Goal: Information Seeking & Learning: Learn about a topic

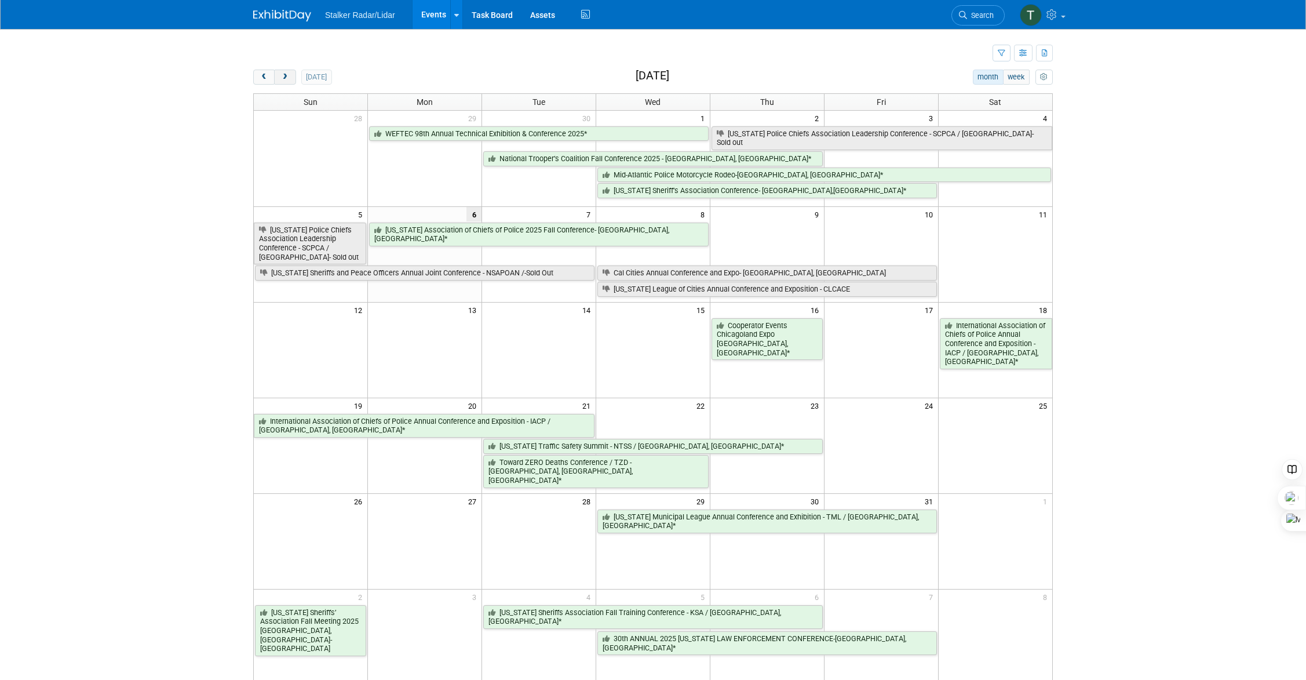
click at [287, 79] on span "next" at bounding box center [285, 78] width 9 height 8
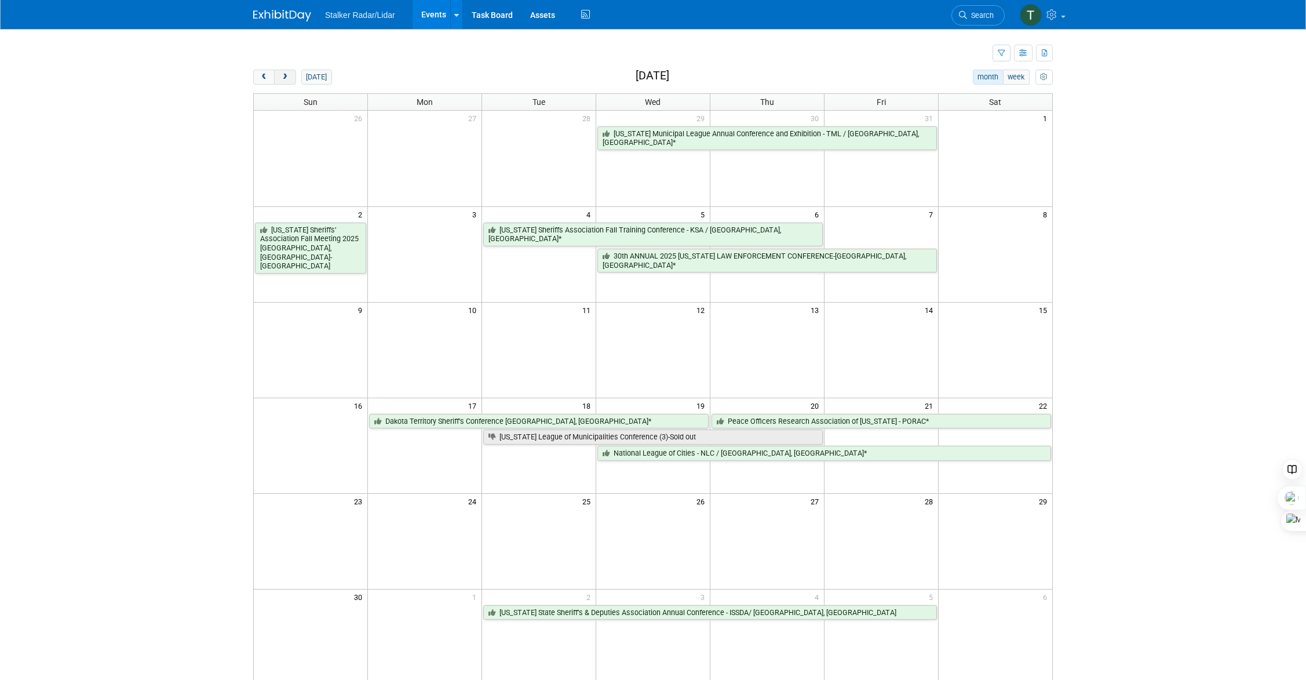
click at [280, 79] on button "next" at bounding box center [284, 77] width 21 height 15
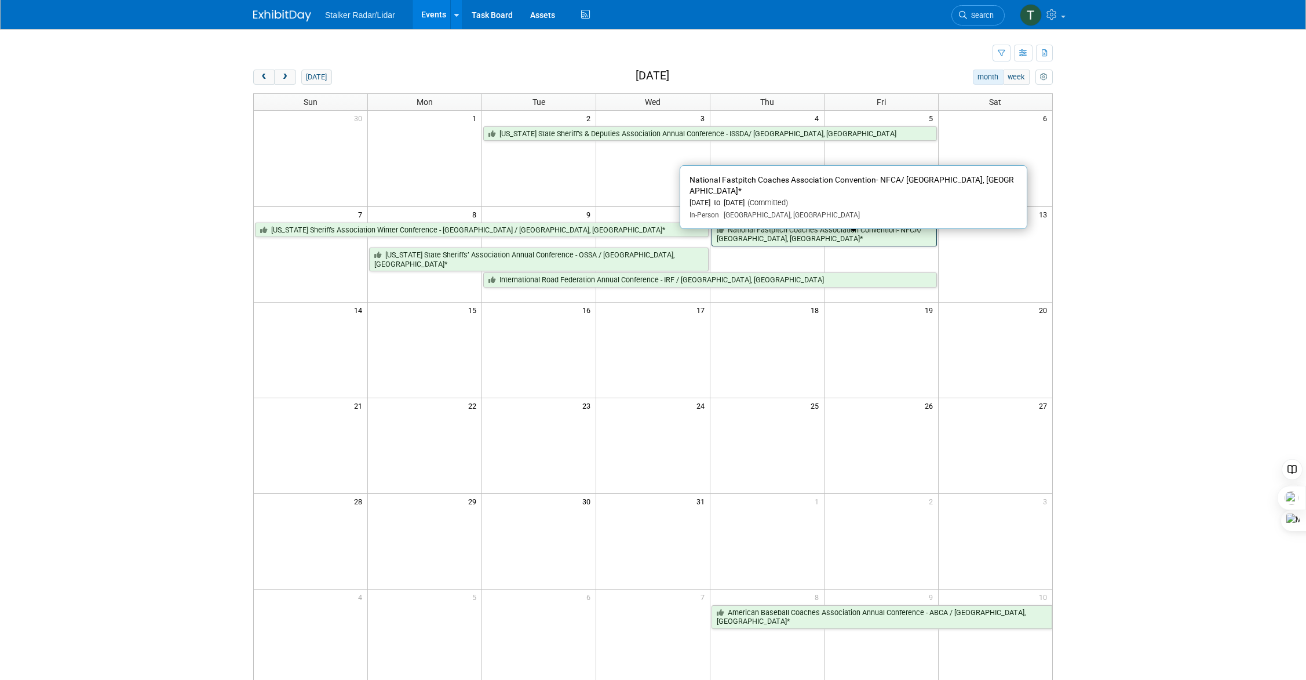
click at [751, 235] on link "National Fastpitch Coaches Association Convention- NFCA/ [GEOGRAPHIC_DATA], [GE…" at bounding box center [824, 235] width 225 height 24
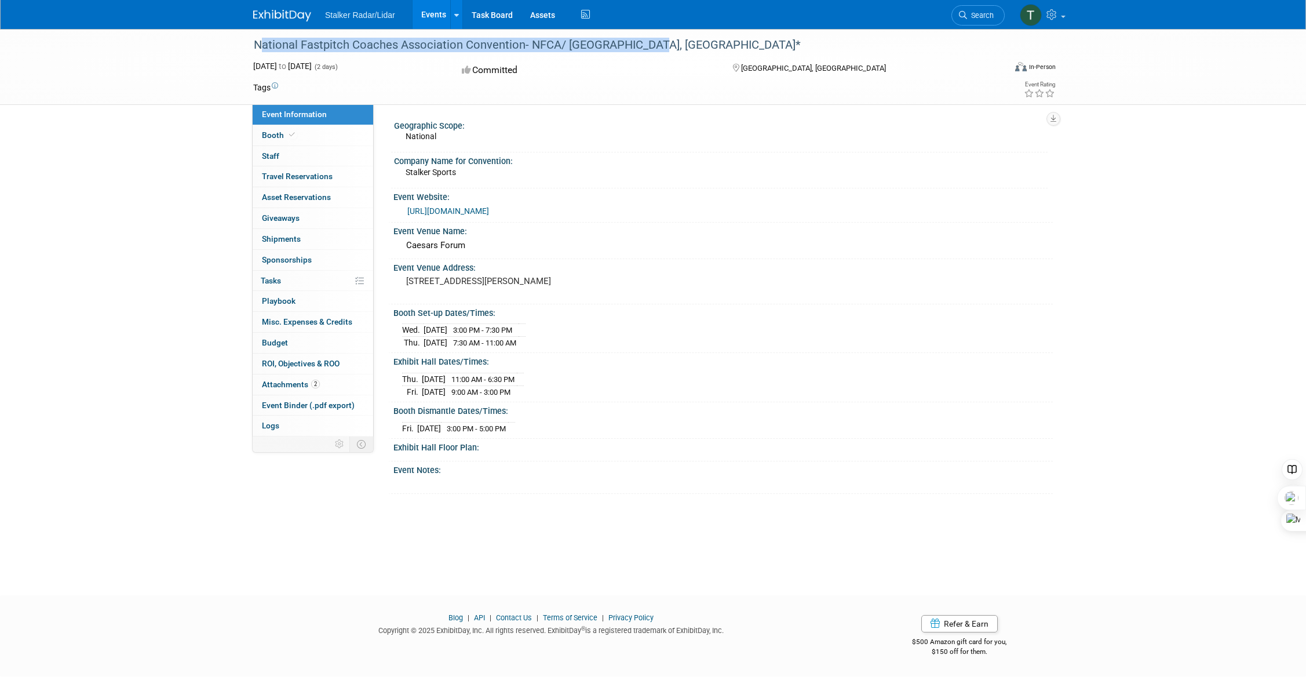
drag, startPoint x: 254, startPoint y: 43, endPoint x: 650, endPoint y: 42, distance: 395.9
click at [650, 42] on div "National Fastpitch Coaches Association Convention- NFCA/ [GEOGRAPHIC_DATA], [GE…" at bounding box center [619, 45] width 738 height 21
copy div "National Fastpitch Coaches Association Convention- NFCA/ [GEOGRAPHIC_DATA], [GE…"
click at [268, 136] on span "Booth" at bounding box center [279, 134] width 35 height 9
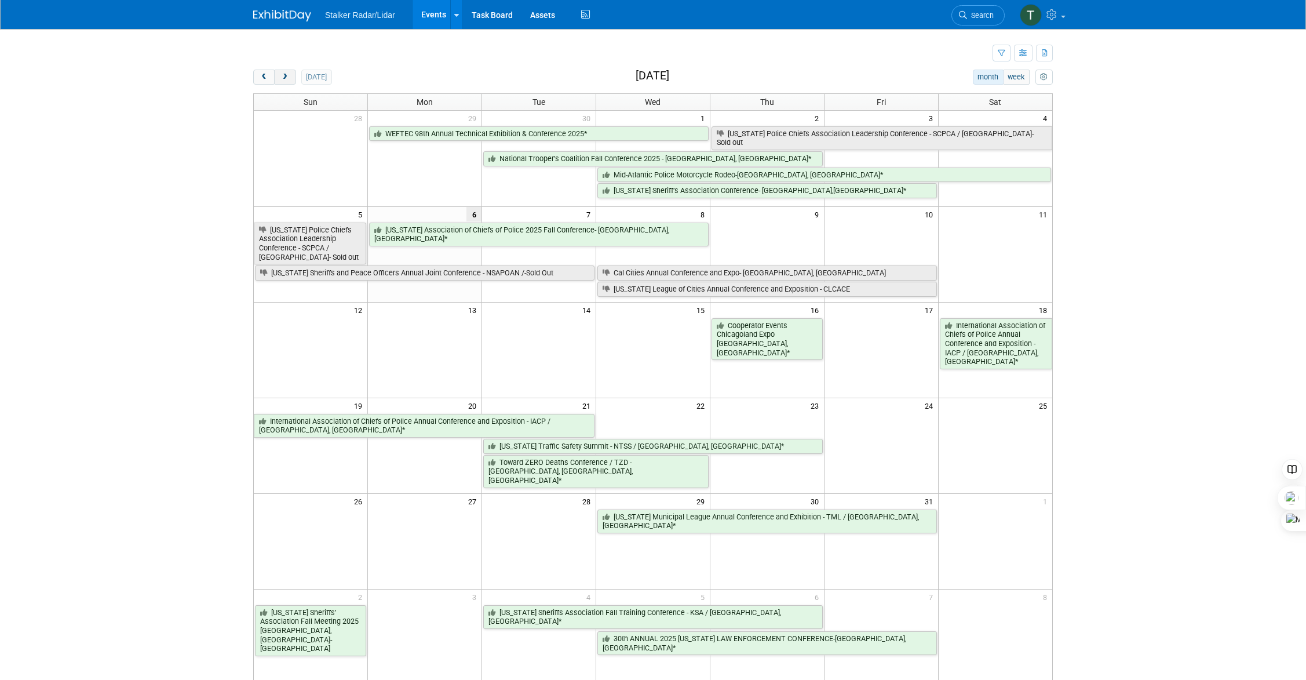
click at [289, 78] on span "next" at bounding box center [285, 78] width 9 height 8
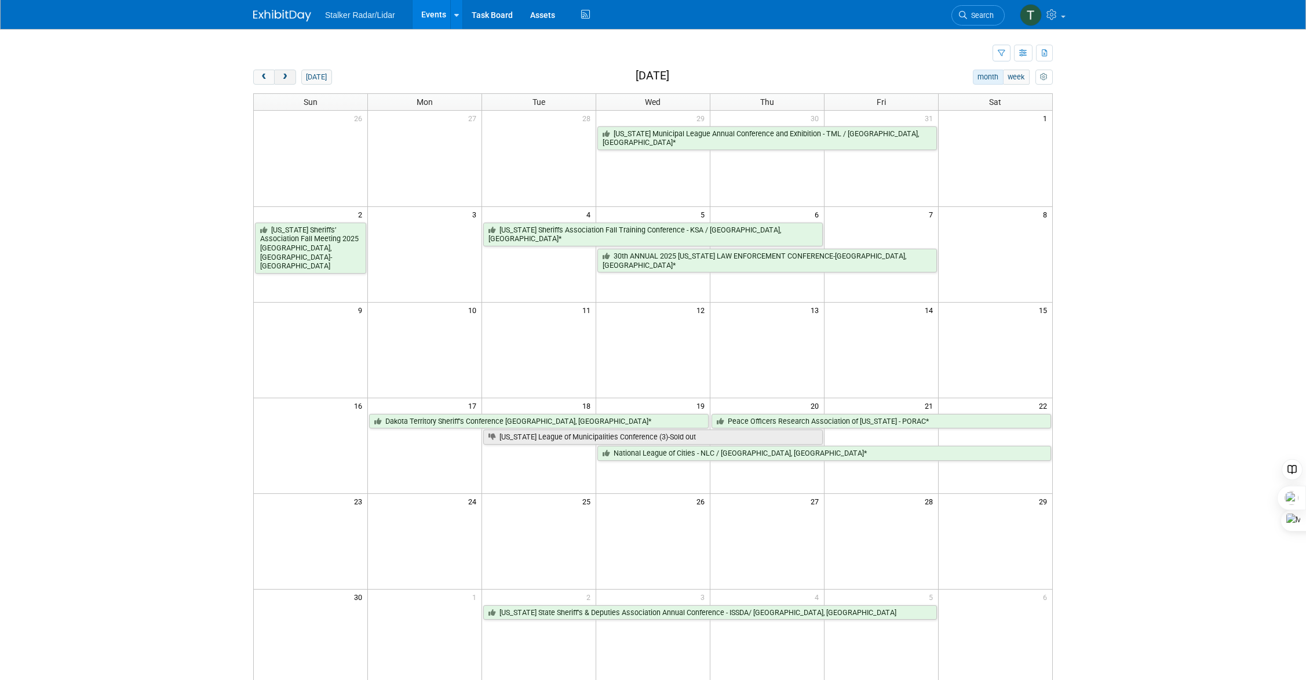
click at [289, 78] on span "next" at bounding box center [285, 78] width 9 height 8
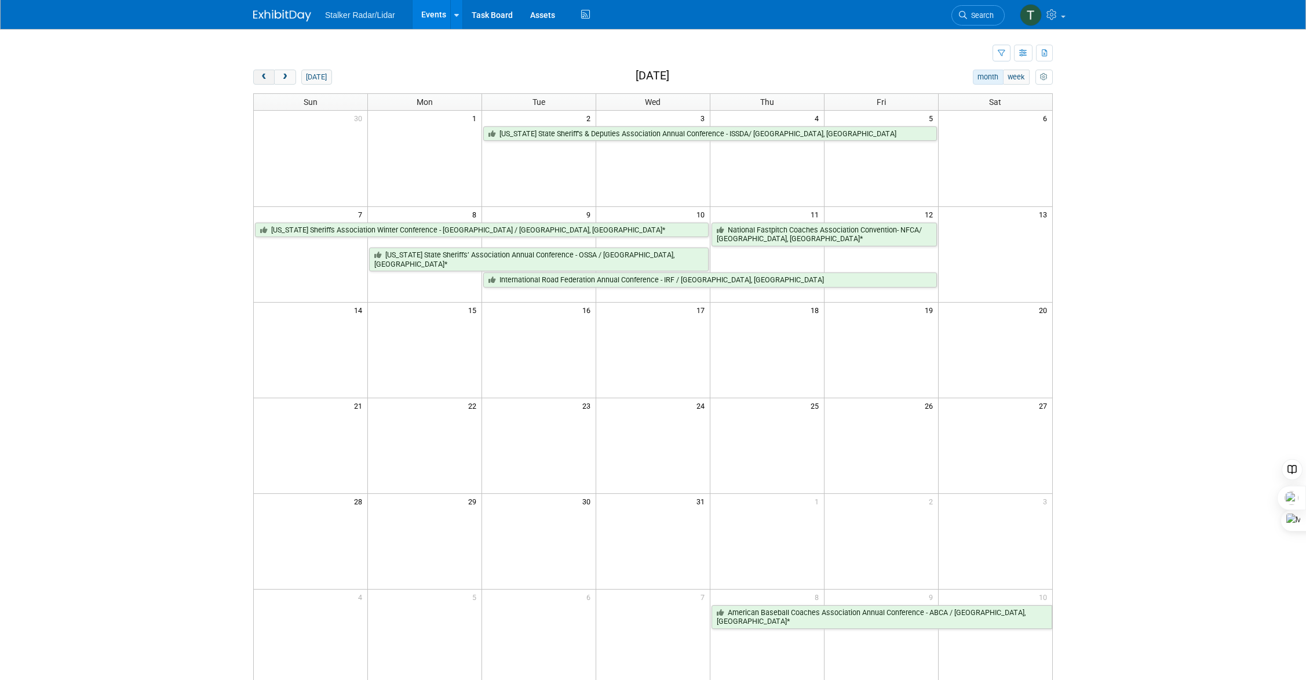
click at [260, 79] on span "prev" at bounding box center [264, 78] width 9 height 8
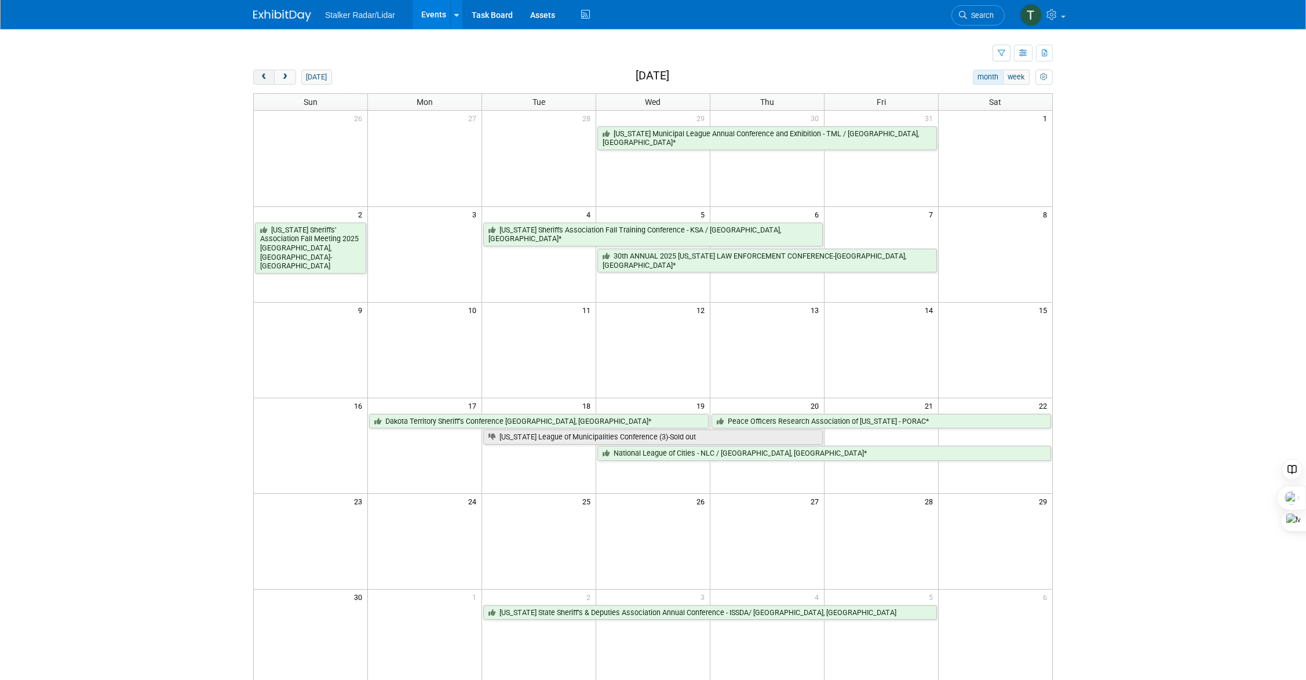
click at [260, 79] on span "prev" at bounding box center [264, 78] width 9 height 8
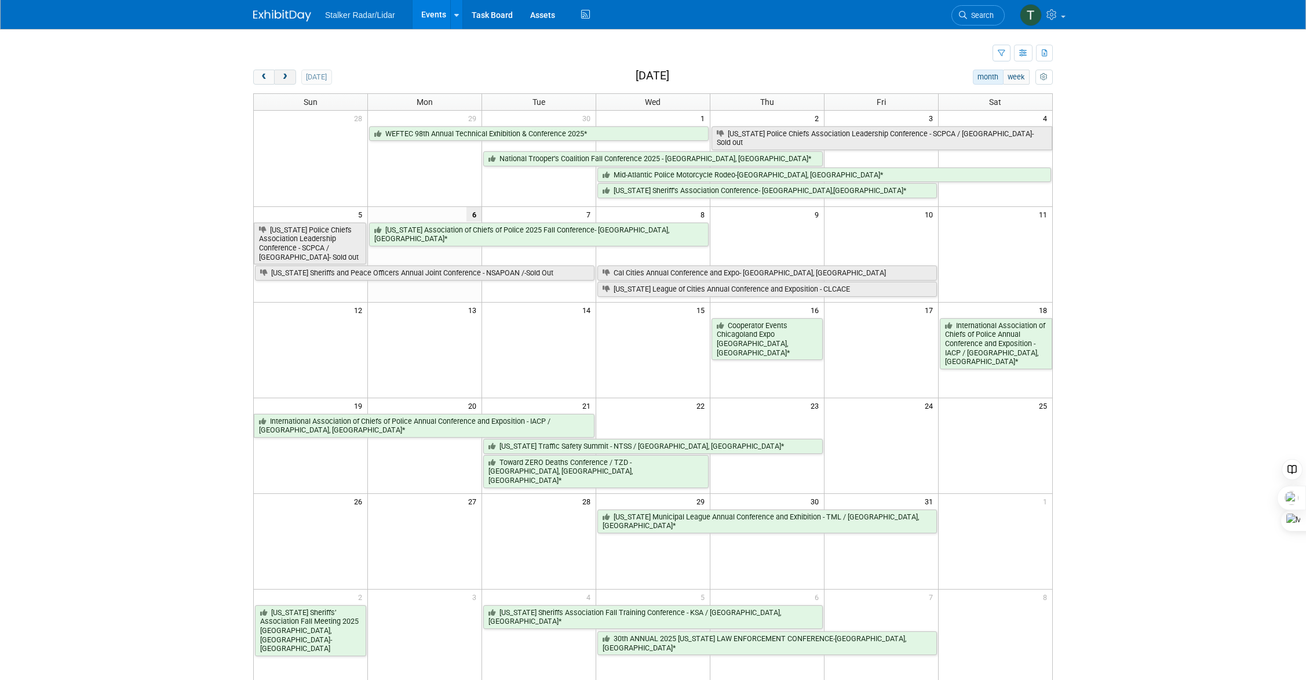
click at [284, 76] on span "next" at bounding box center [285, 78] width 9 height 8
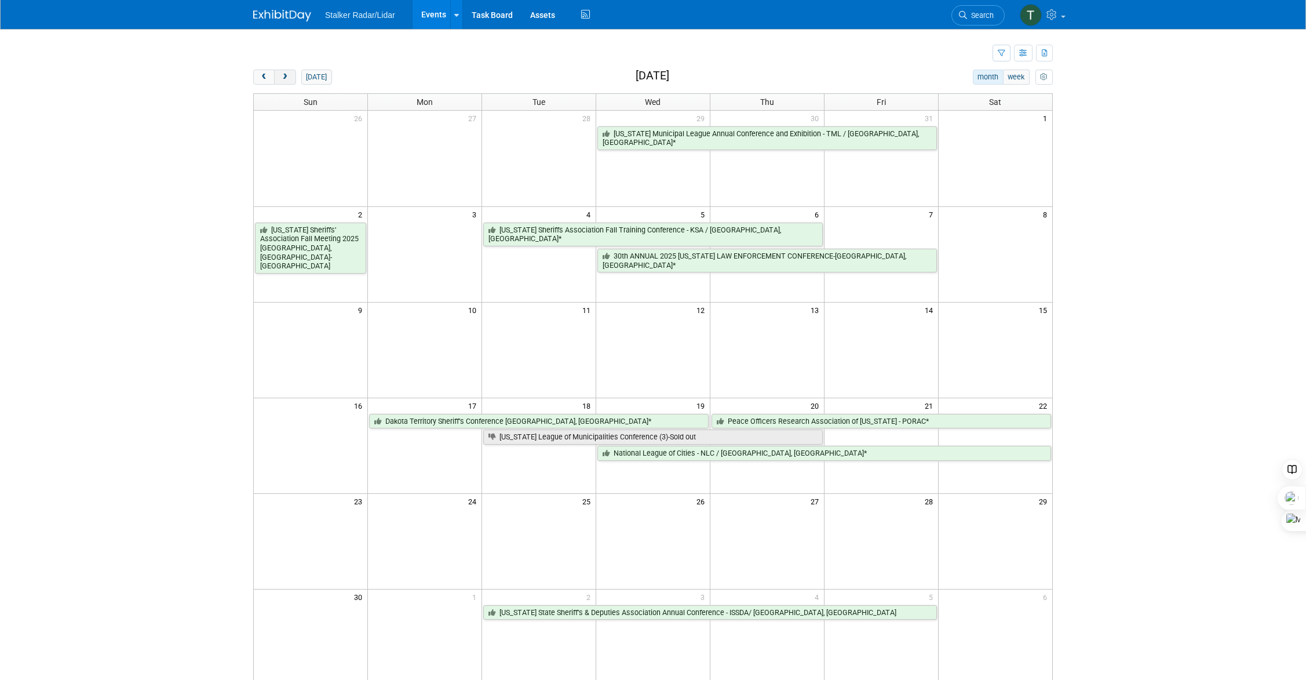
click at [282, 79] on span "next" at bounding box center [285, 78] width 9 height 8
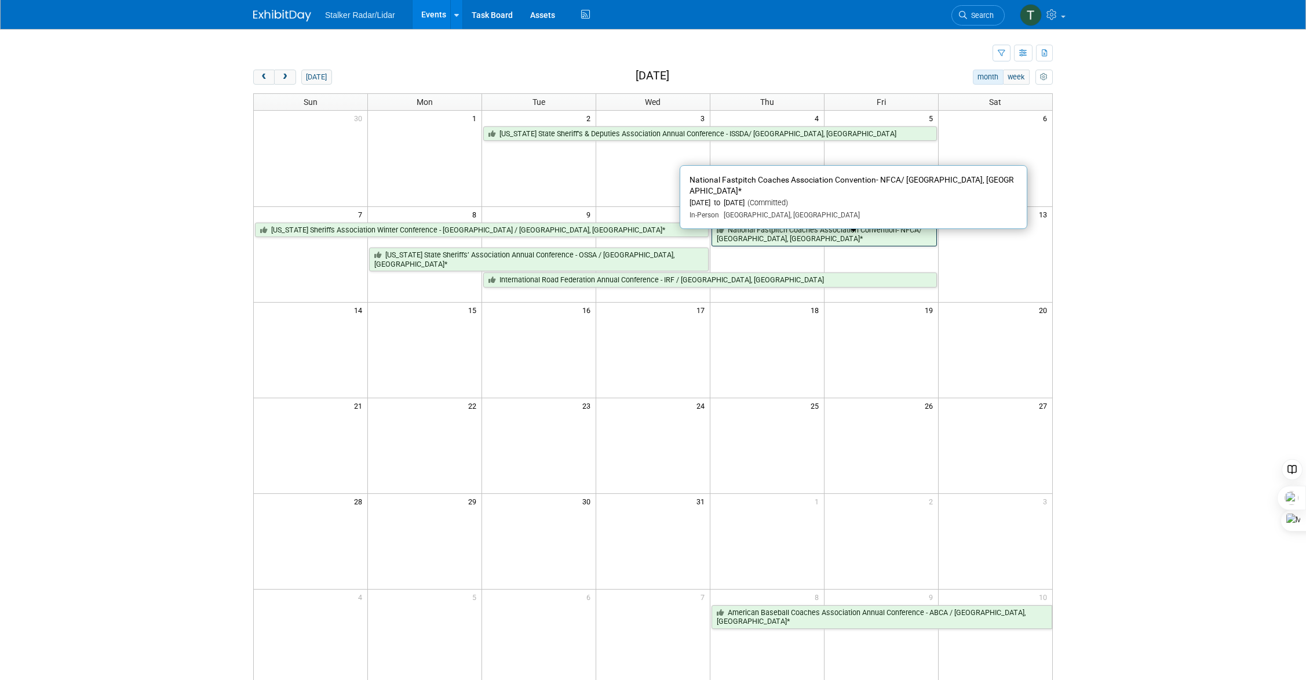
click at [769, 234] on link "National Fastpitch Coaches Association Convention- NFCA/ [GEOGRAPHIC_DATA], [GE…" at bounding box center [824, 235] width 225 height 24
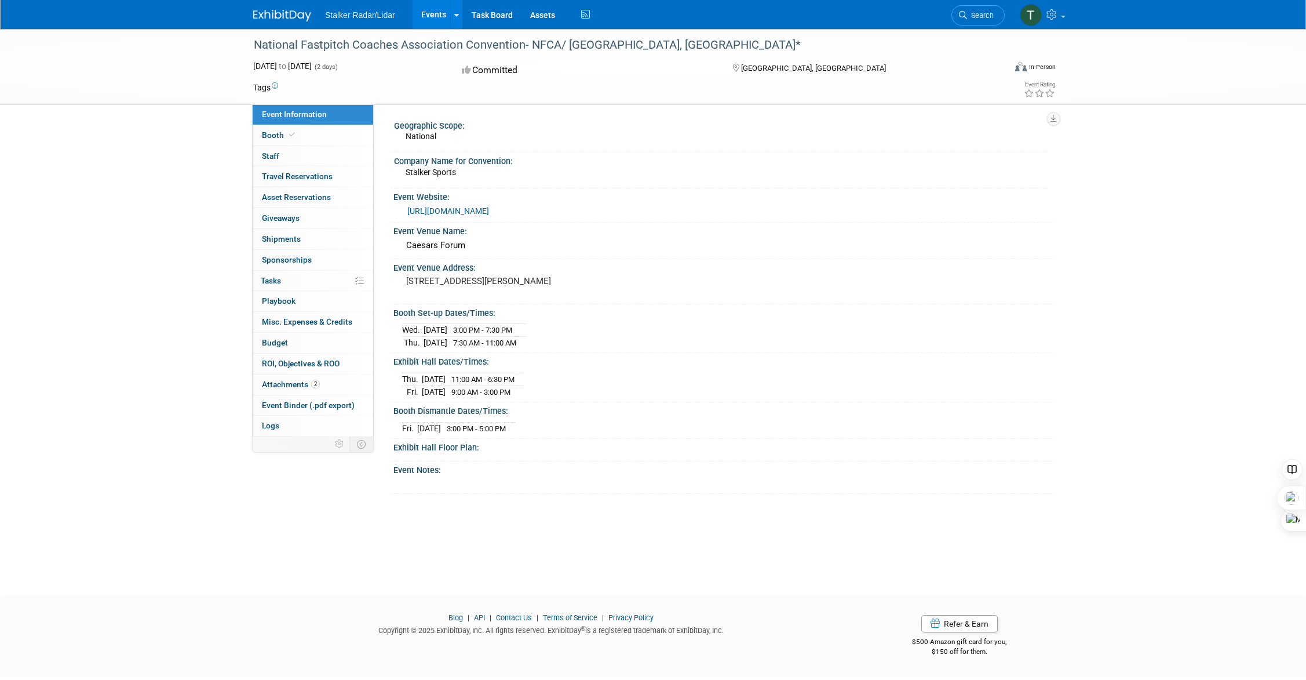
click at [461, 213] on link "[URL][DOMAIN_NAME]" at bounding box center [448, 210] width 82 height 9
